Goal: Share content: Share content

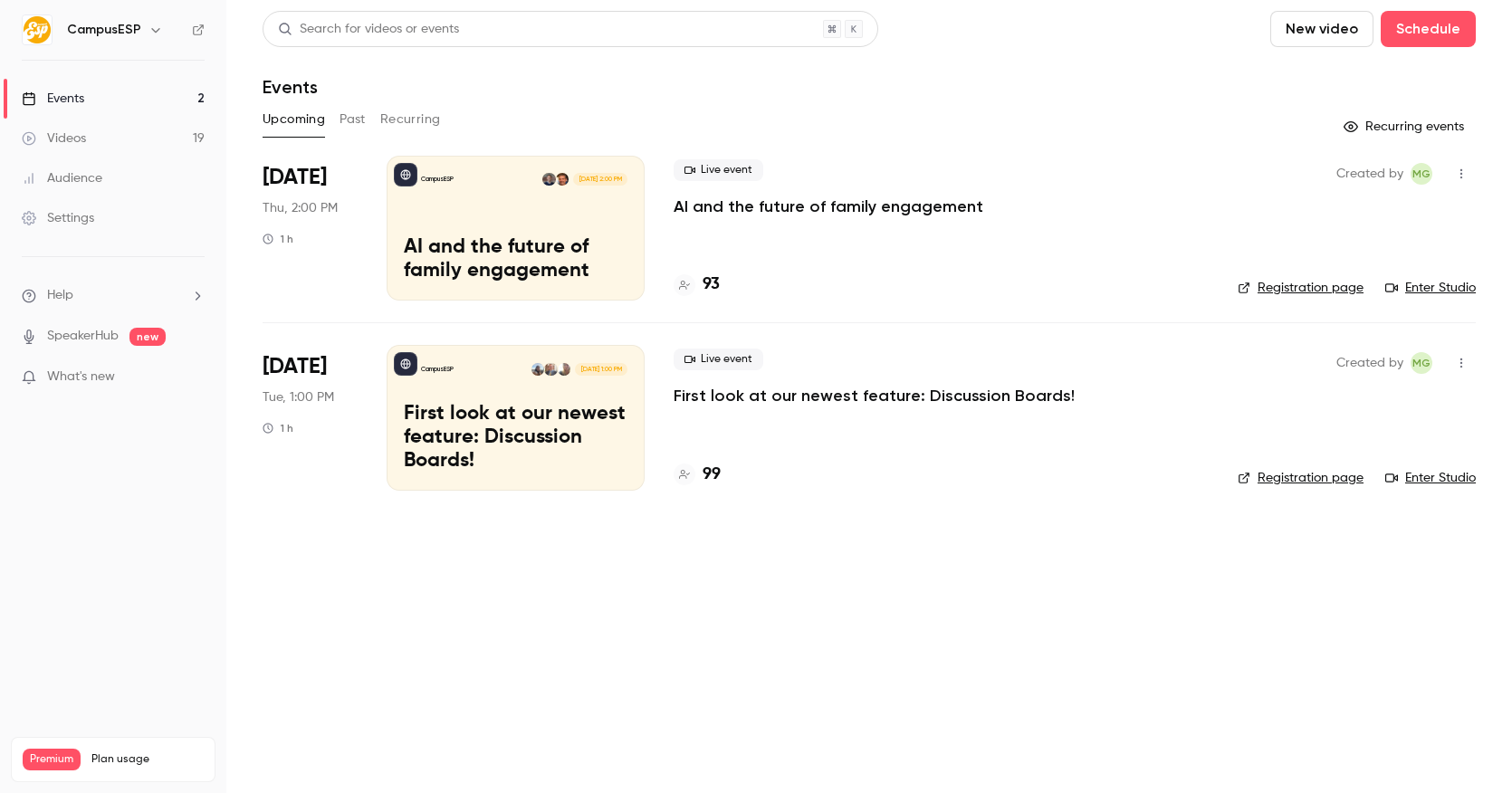
click at [148, 31] on icon "button" at bounding box center [156, 30] width 15 height 15
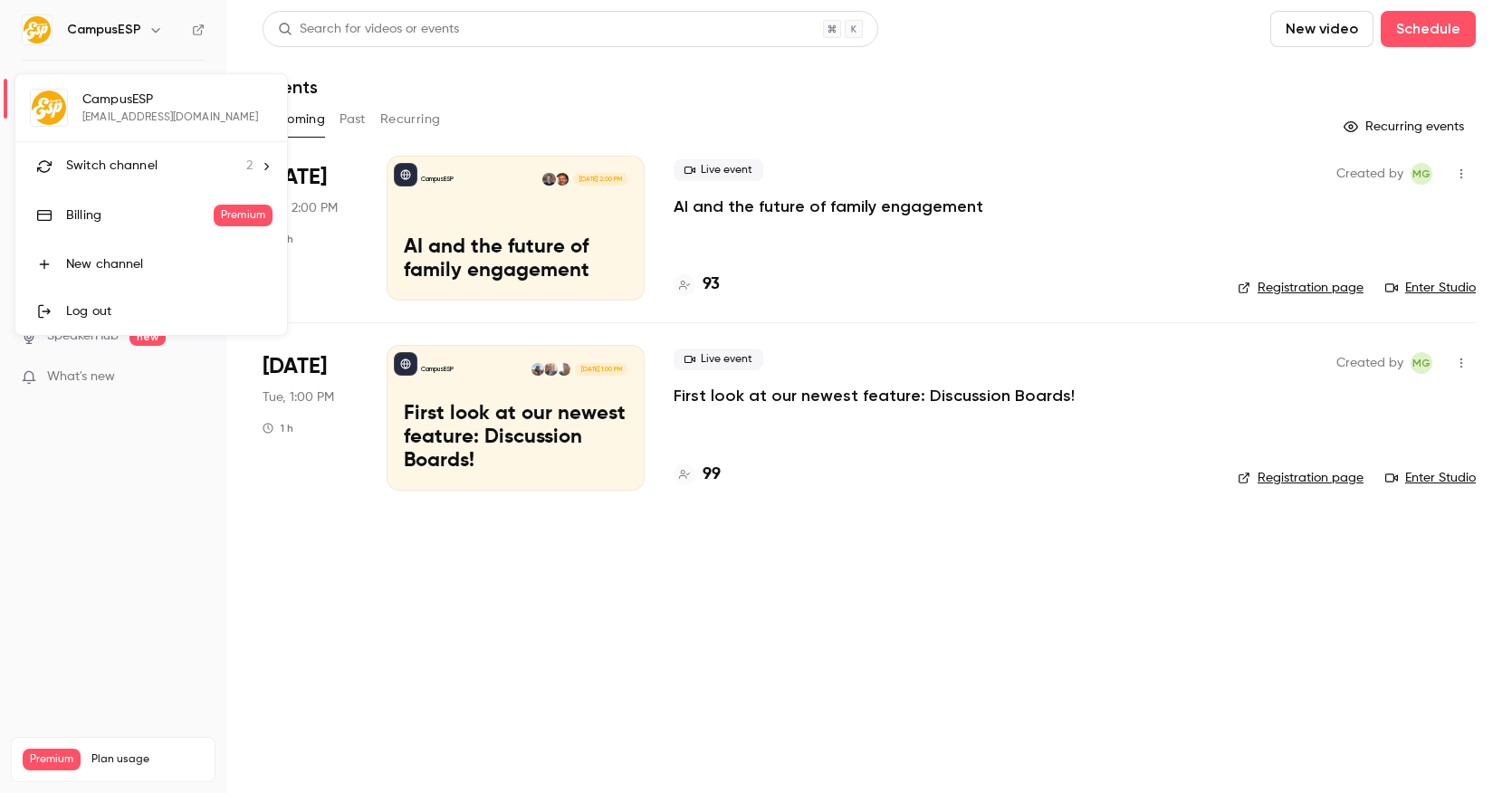
click at [119, 172] on span "Switch channel" at bounding box center [111, 166] width 92 height 19
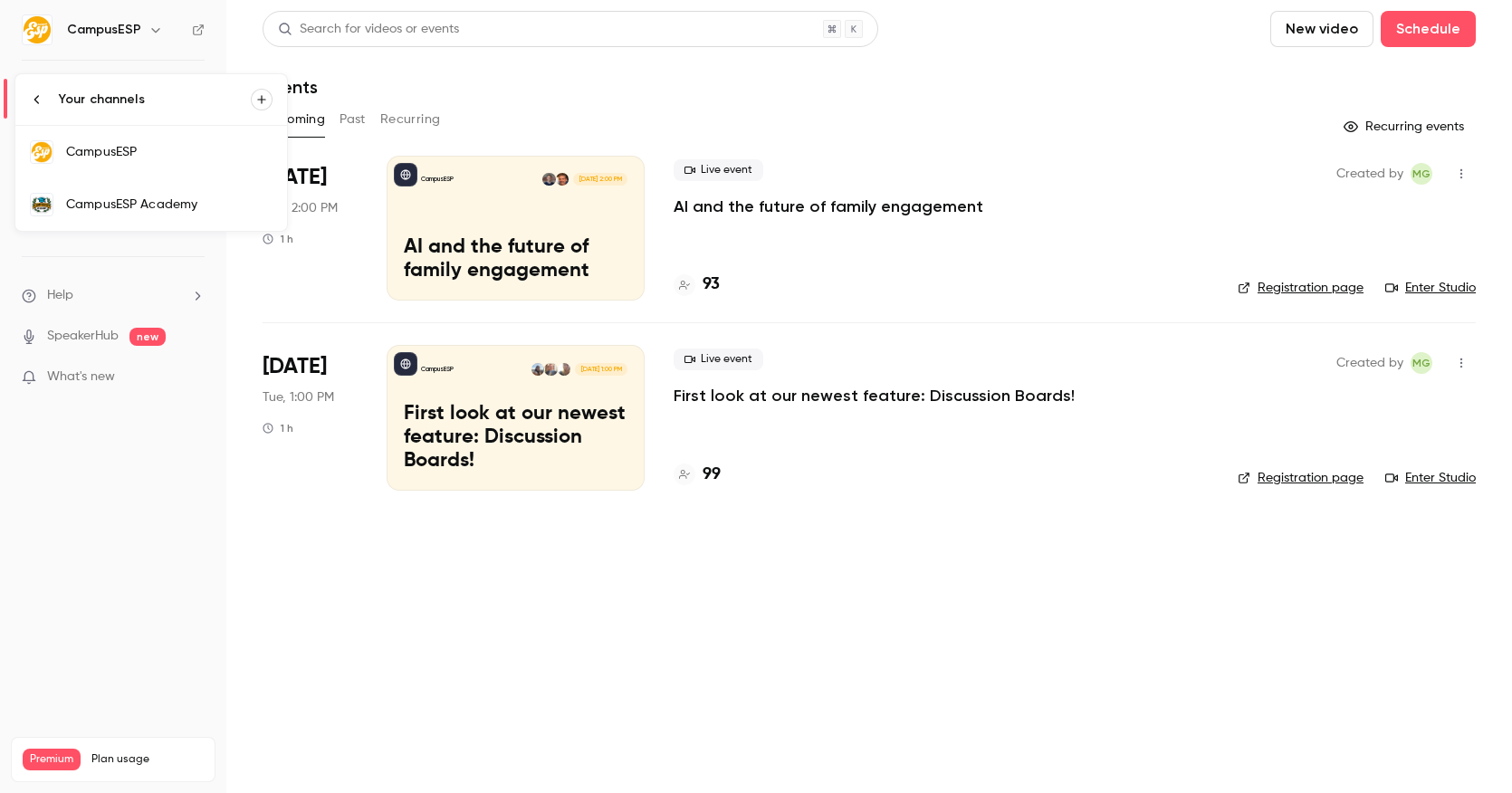
click at [155, 206] on div "CampusESP Academy" at bounding box center [169, 204] width 206 height 19
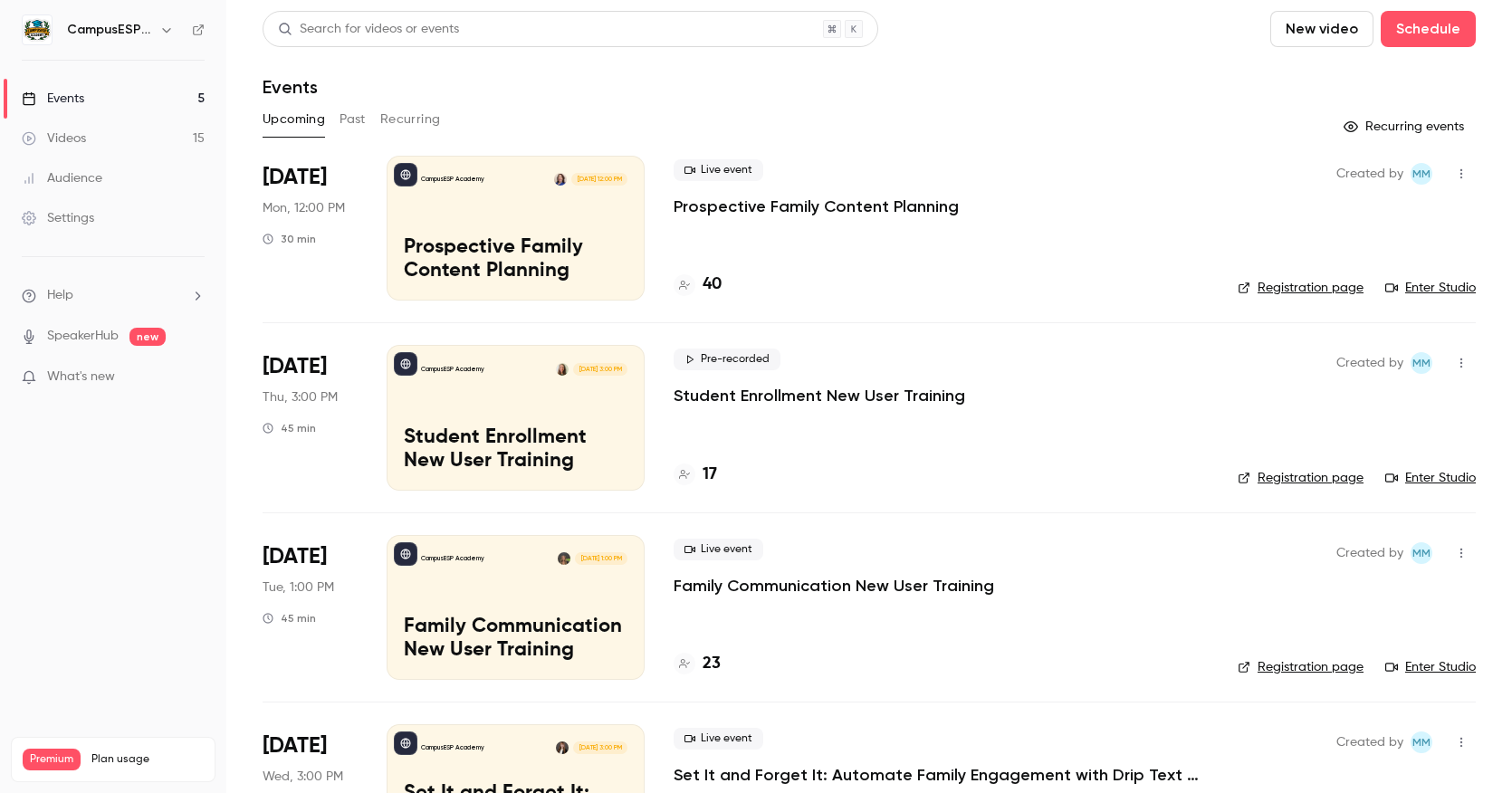
click at [597, 427] on p "Student Enrollment New User Training" at bounding box center [516, 450] width 224 height 47
click at [345, 129] on button "Past" at bounding box center [353, 118] width 26 height 29
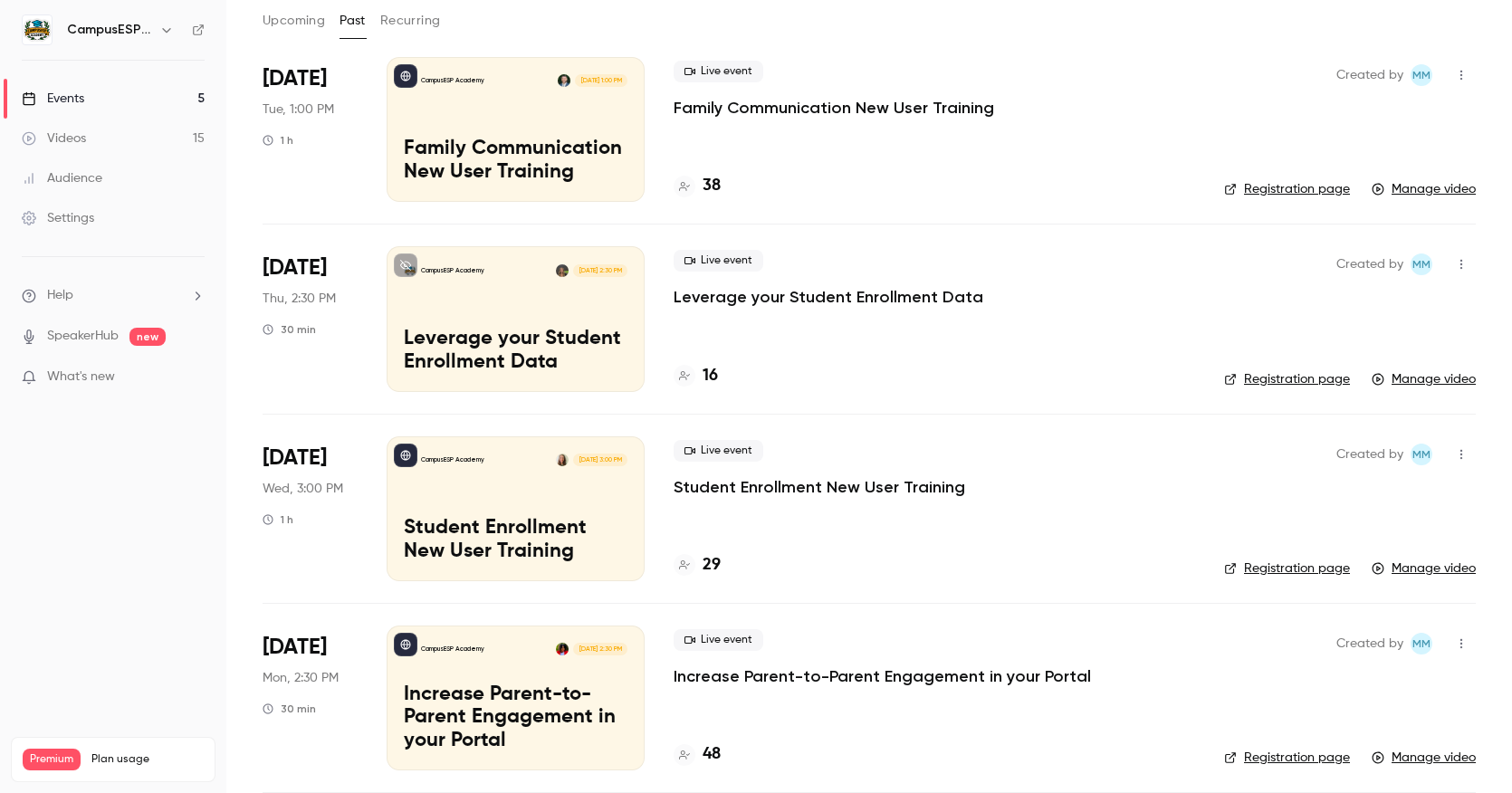
scroll to position [118, 0]
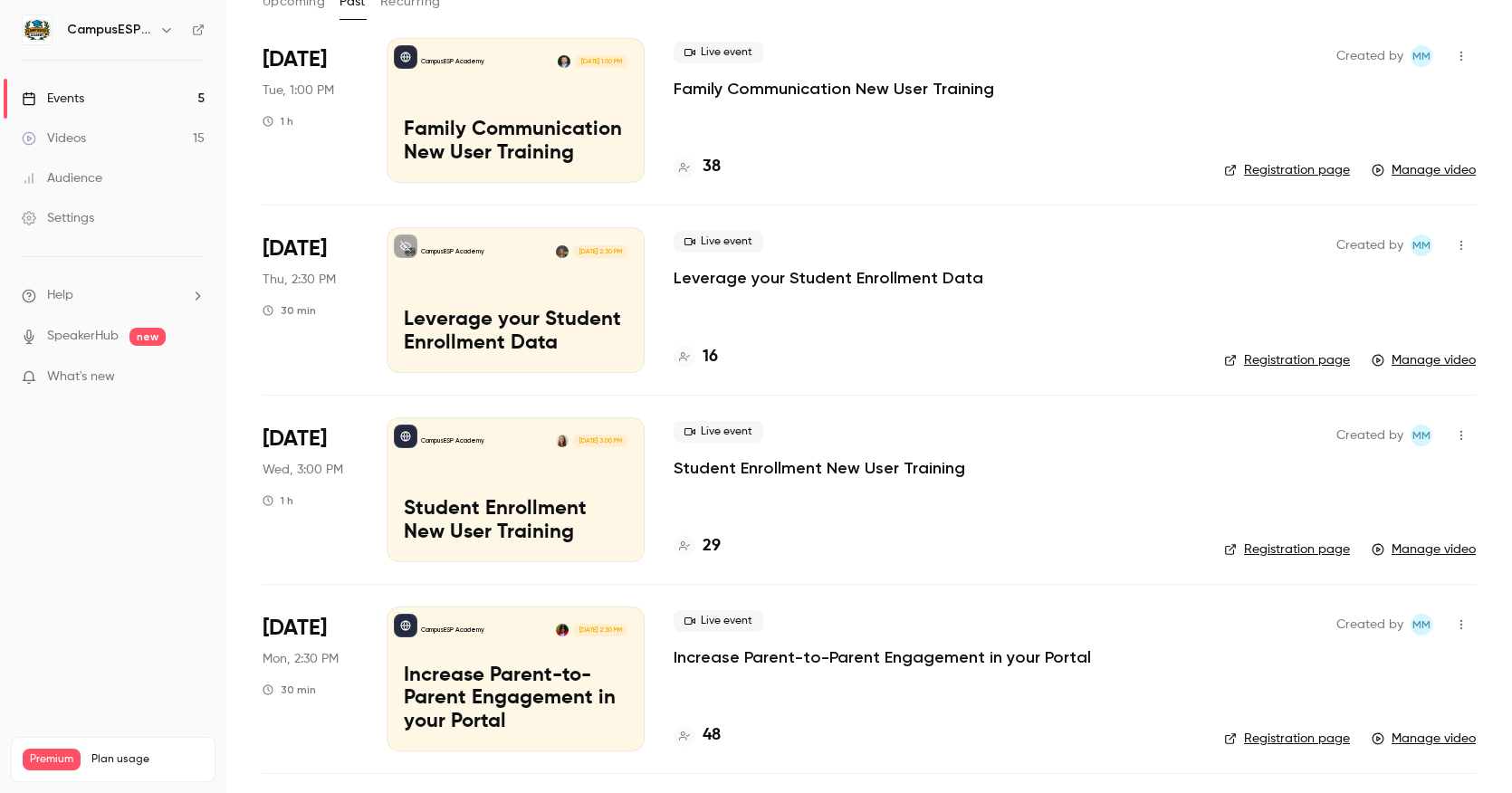
click at [832, 471] on p "Student Enrollment New User Training" at bounding box center [819, 467] width 292 height 21
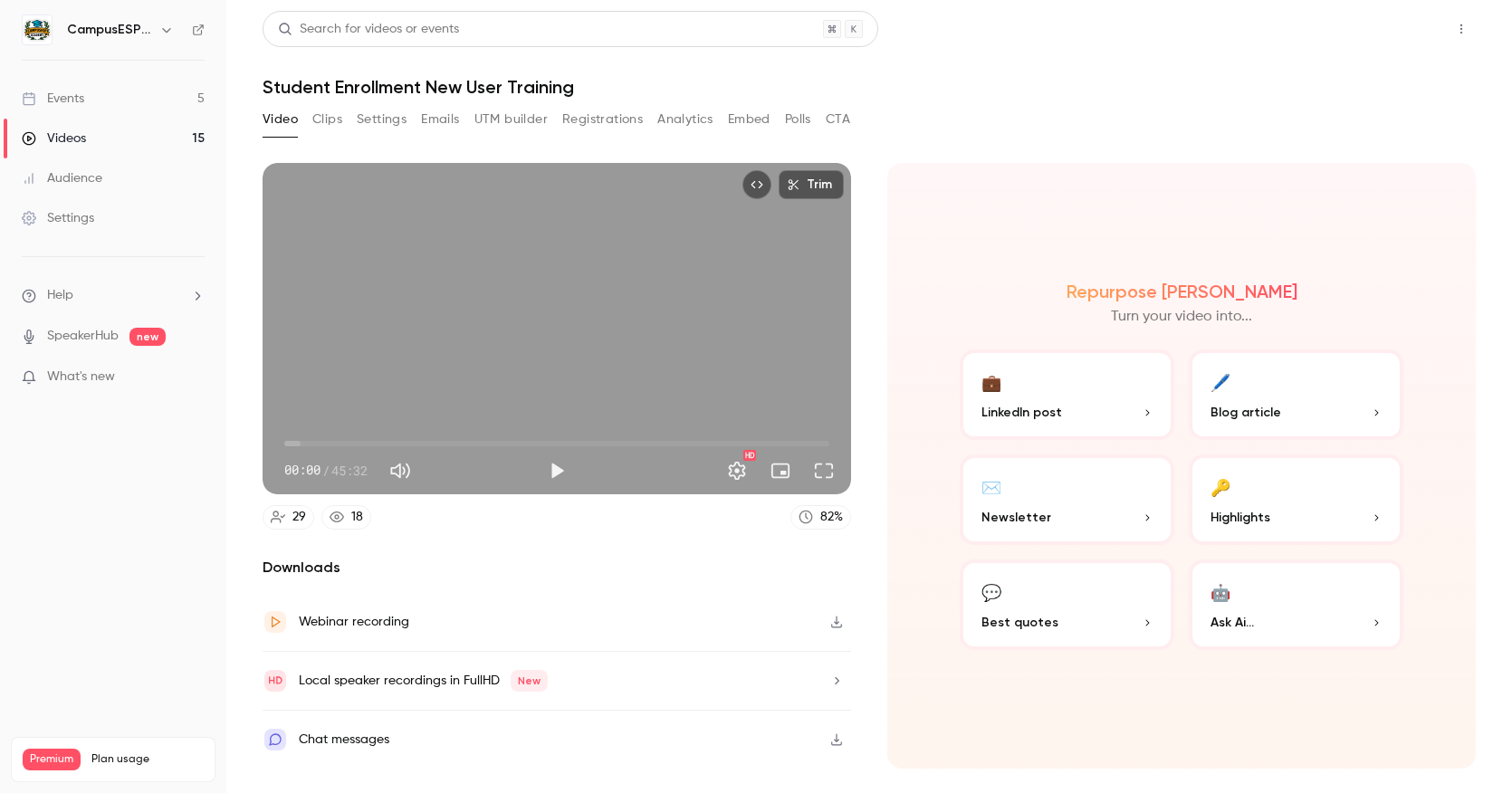
click at [1386, 39] on button "Share" at bounding box center [1396, 29] width 71 height 36
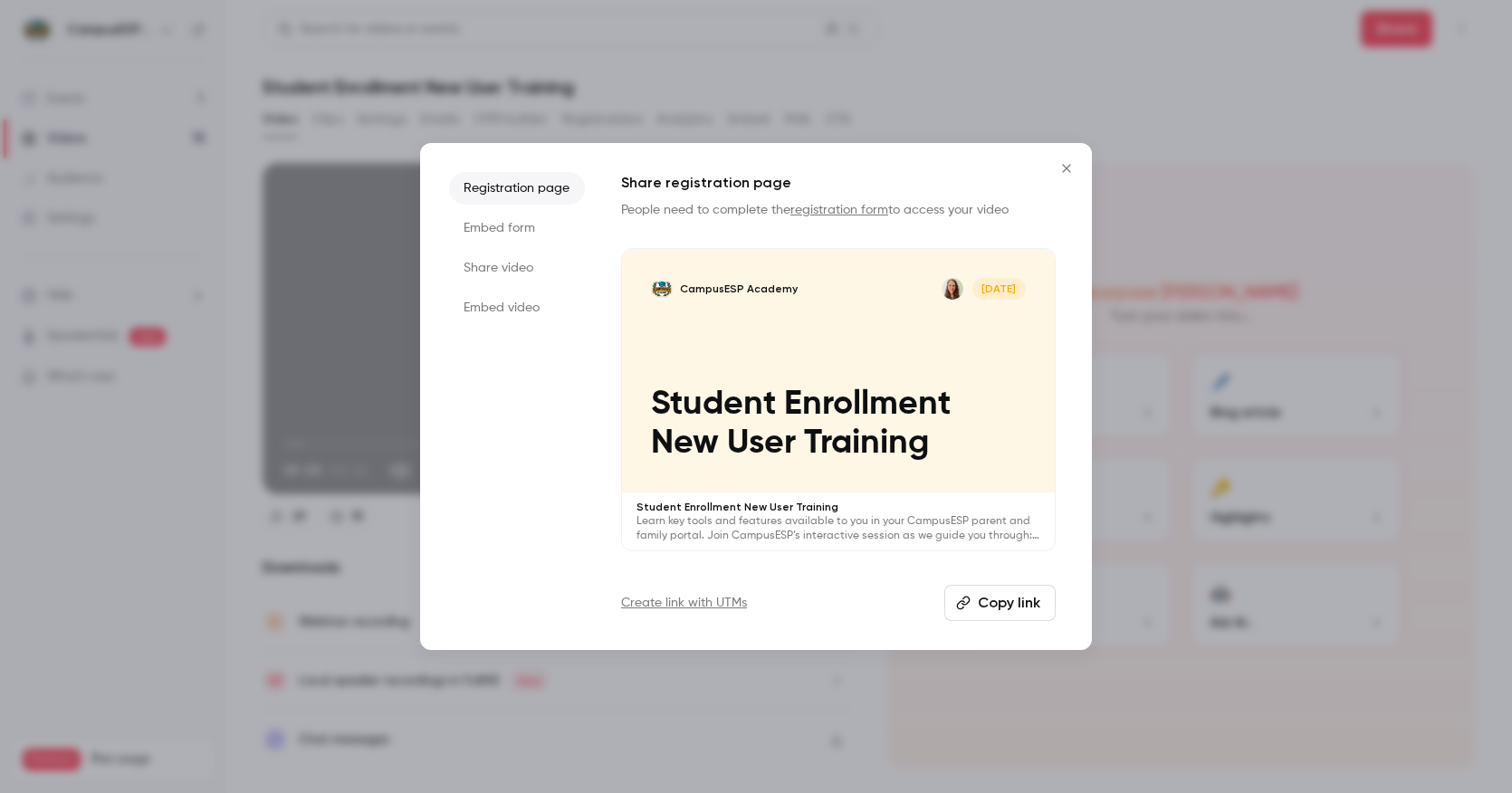
click at [1006, 600] on button "Copy link" at bounding box center [1000, 602] width 111 height 36
